Goal: Task Accomplishment & Management: Manage account settings

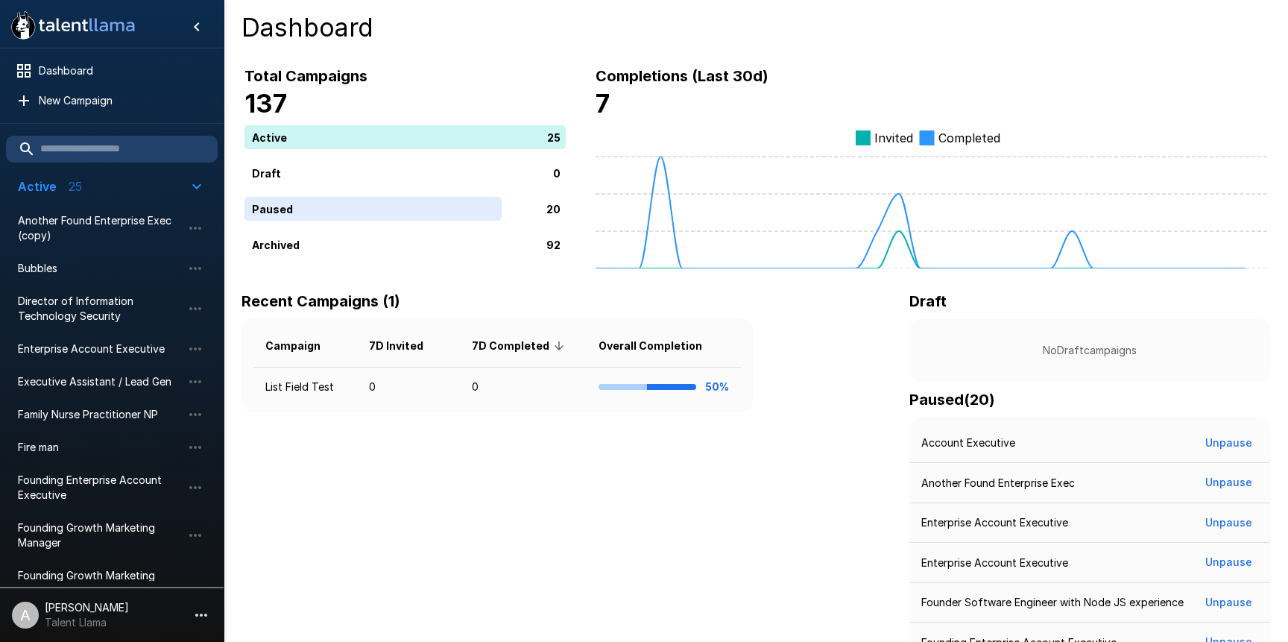
click at [146, 612] on li "A [PERSON_NAME] Talent Llama" at bounding box center [112, 612] width 224 height 48
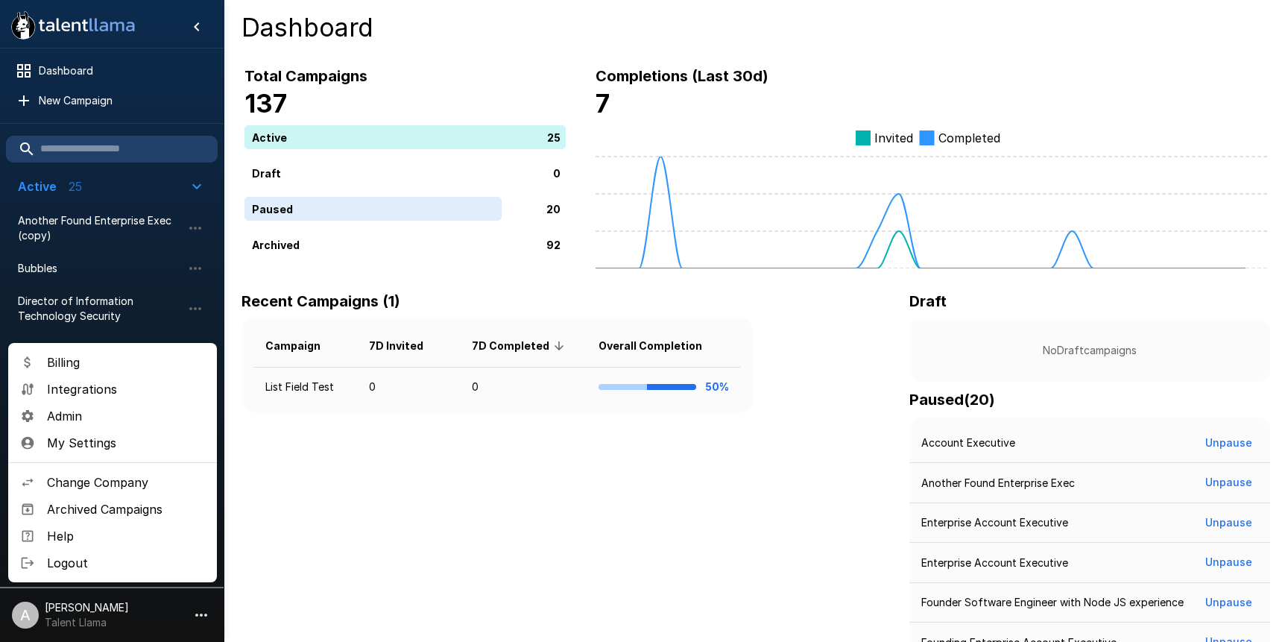
click at [137, 556] on span "Logout" at bounding box center [126, 563] width 158 height 18
